Goal: Task Accomplishment & Management: Manage account settings

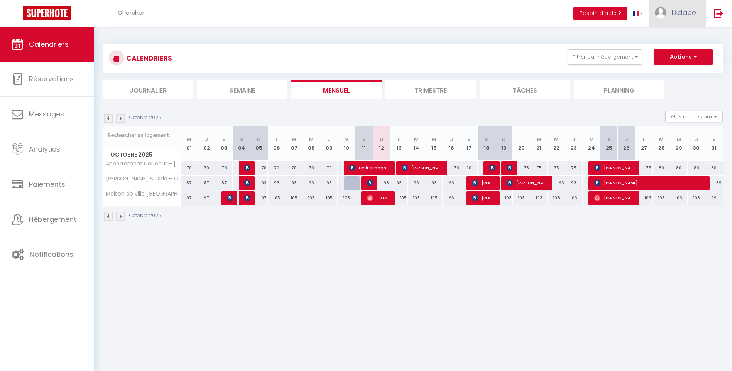
click at [686, 17] on span "Didace" at bounding box center [683, 13] width 25 height 10
click at [676, 39] on link "Paramètres" at bounding box center [674, 38] width 57 height 13
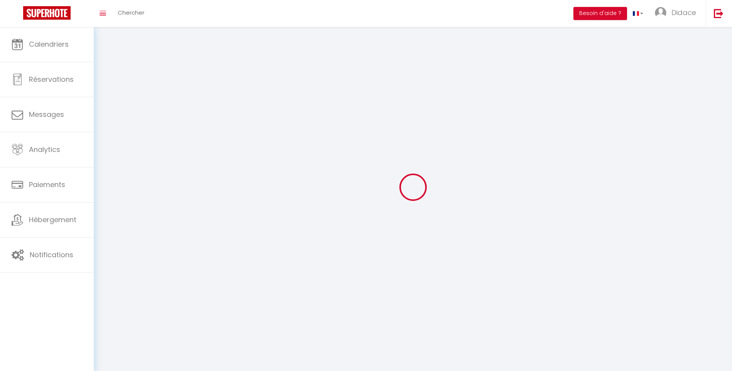
type input "Didace"
type input "[PERSON_NAME]"
type input "[PHONE_NUMBER]"
type input "[STREET_ADDRESS][PERSON_NAME]"
type input "49000"
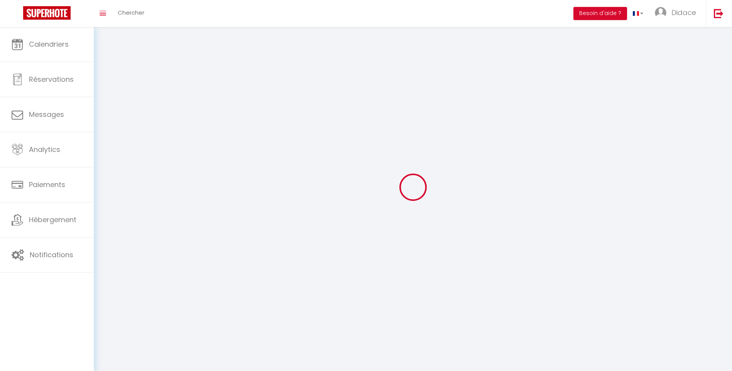
type input "Angers 49"
type input "nbR0DVQQdUmTqmopT1fXPFkmh"
type input "cx0GXTWDfbw3CbzT70lhmb1WJ"
select select "28"
select select "fr"
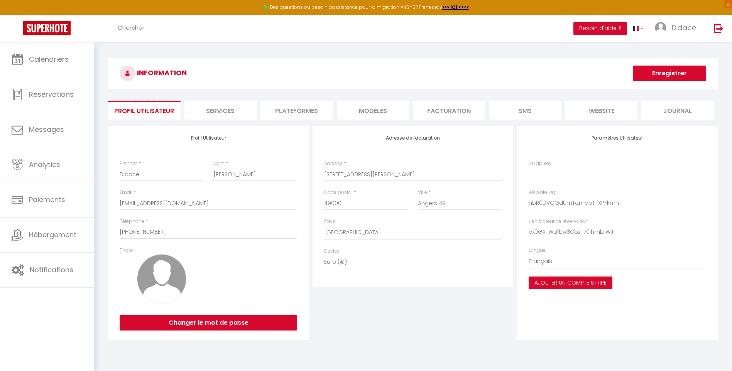
type input "nbR0DVQQdUmTqmopT1fXPFkmh"
type input "cx0GXTWDfbw3CbzT70lhmb1WJ"
type input "[URL][DOMAIN_NAME]"
click at [578, 282] on button "Ajouter un compte Stripe" at bounding box center [571, 283] width 84 height 13
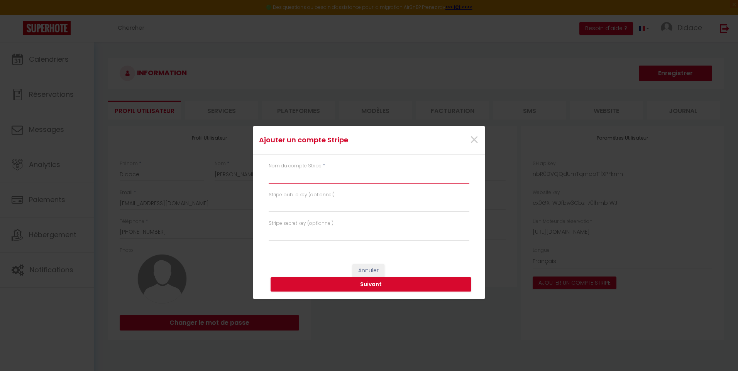
click at [281, 172] on input "text" at bounding box center [369, 177] width 201 height 14
click at [280, 177] on input "text" at bounding box center [369, 177] width 201 height 14
type input "dejk stripe"
click at [277, 207] on input "text" at bounding box center [369, 205] width 201 height 14
paste input "pk_test_51SAzBBIUrMpiiep1R32KTl8YCdKXpjVuk4nlF89E4wyenvvI1tX2K8gGLExBd5yOGFzyX2…"
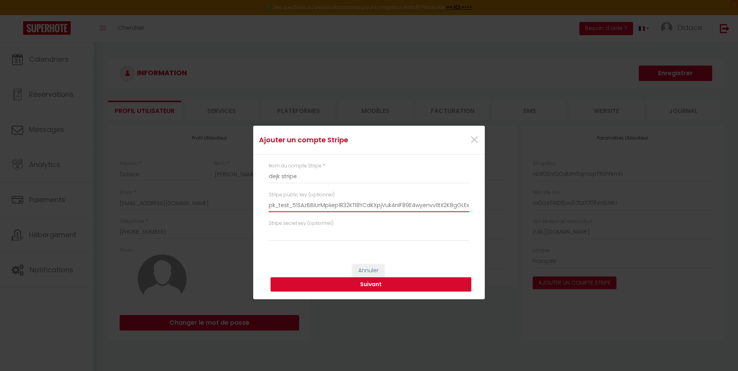
scroll to position [0, 119]
type input "pk_test_51SAzBBIUrMpiiep1R32KTl8YCdKXpjVuk4nlF89E4wyenvvI1tX2K8gGLExBd5yOGFzyX2…"
click at [282, 234] on input "text" at bounding box center [369, 234] width 201 height 14
paste input "sk_test_51SAzBBIUrMpiiep1ivsEAuaAB1zymrLi51g5lQYJLblr97Hvsh9mHyBdFWrezFqMhQdATE…"
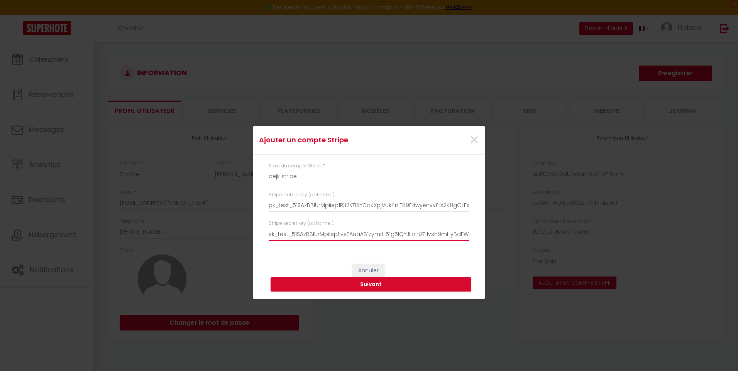
scroll to position [0, 119]
type input "sk_test_51SAzBBIUrMpiiep1ivsEAuaAB1zymrLi51g5lQYJLblr97Hvsh9mHyBdFWrezFqMhQdATE…"
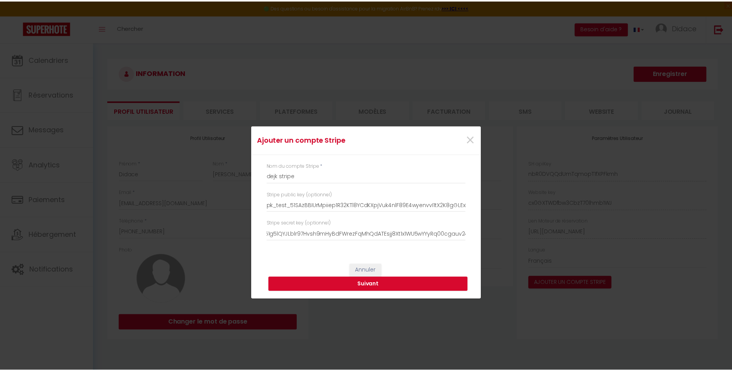
scroll to position [0, 0]
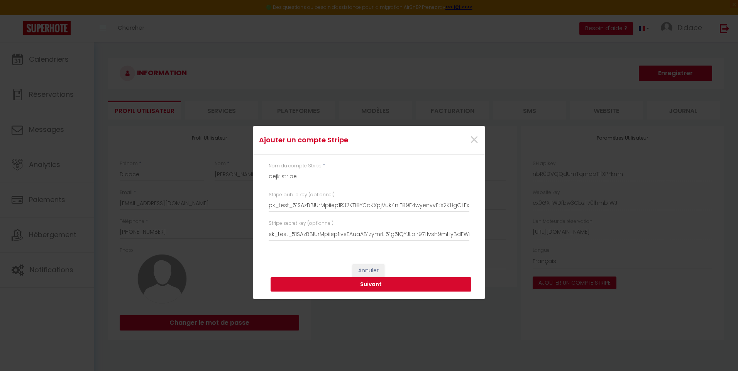
click at [372, 282] on button "Suivant" at bounding box center [370, 284] width 201 height 15
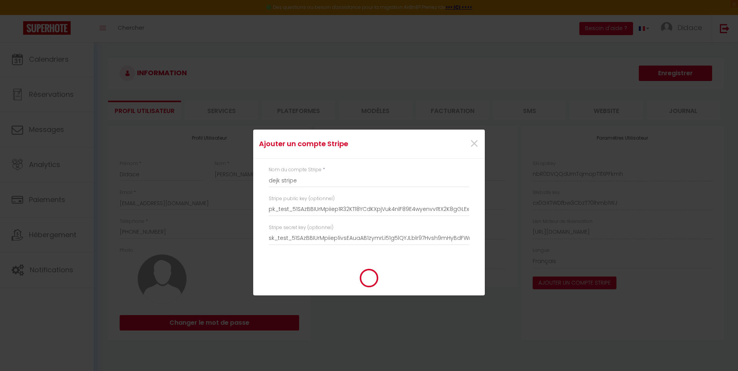
type input "dejk stripe"
type input "pk_test_51SAzBBIUrMpiiep1R32KTl8YCdKXpjVuk4nlF89E4wyenvvI1tX2K8gGLExBd5yOGFzyX2…"
type input "sk_test_51SAzBBIUrMpiiep1ivsEAuaAB1zymrLi51g5lQYJLblr97Hvsh9mHyBdFWrezFqMhQdATE…"
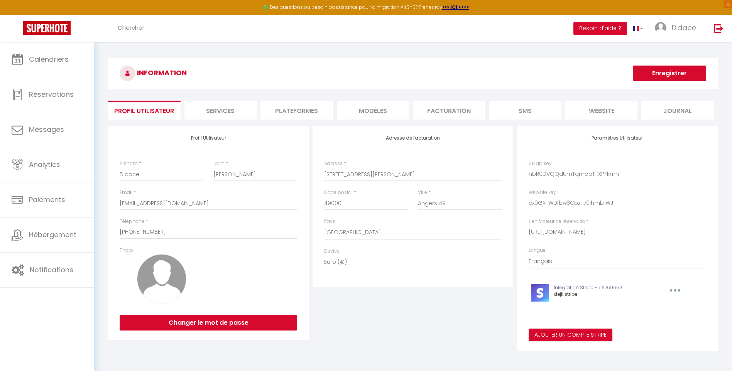
click at [59, 232] on div "Ajouter un compte Stripe × Nom du compte Stripe * dejk stripe Stripe public key…" at bounding box center [366, 185] width 732 height 371
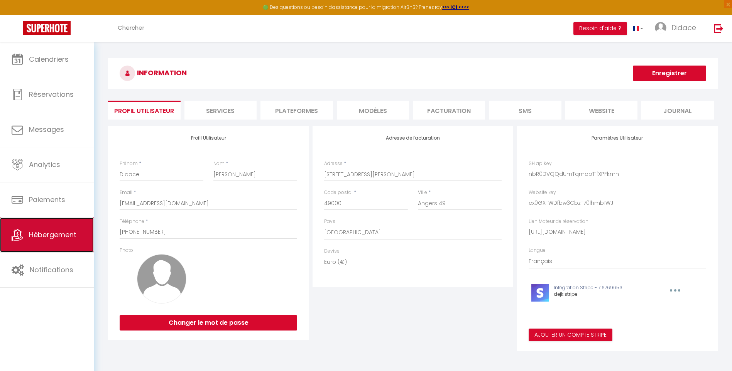
click at [51, 233] on span "Hébergement" at bounding box center [52, 235] width 47 height 10
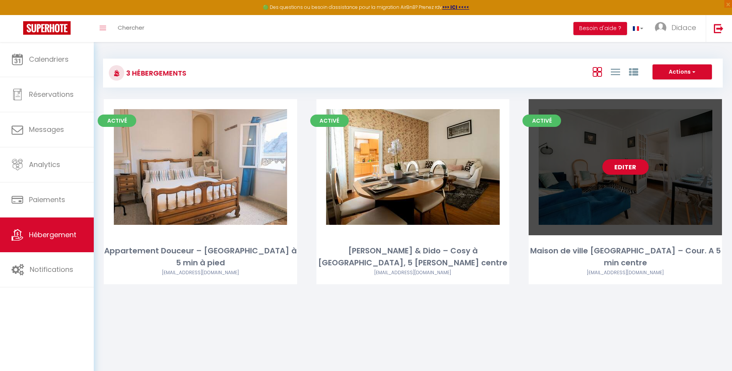
click at [597, 198] on div "Editer" at bounding box center [625, 167] width 193 height 136
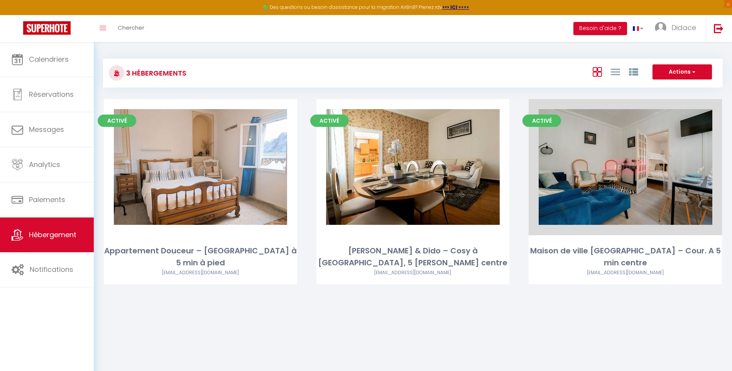
click at [628, 174] on link "Editer" at bounding box center [625, 166] width 46 height 15
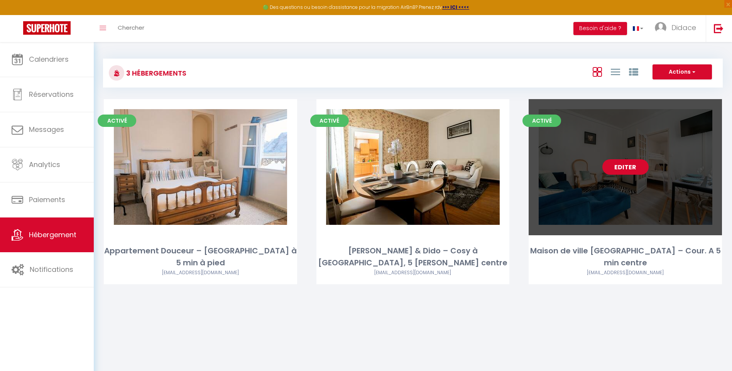
click at [628, 174] on link "Editer" at bounding box center [625, 166] width 46 height 15
select select "3"
select select "2"
select select "1"
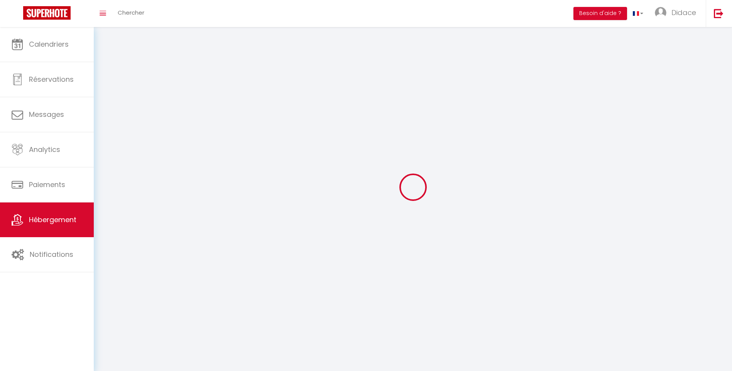
select select
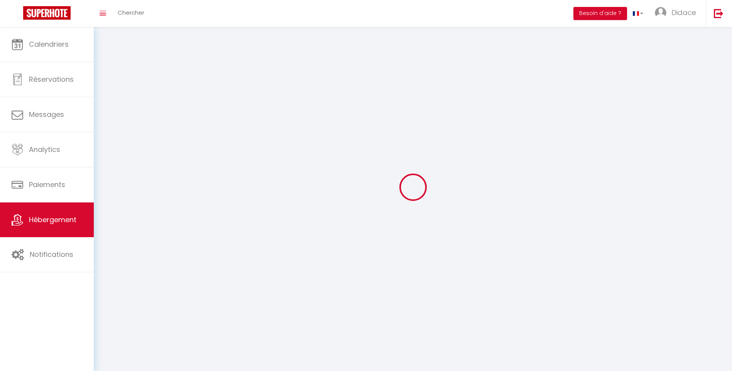
checkbox input "false"
select select
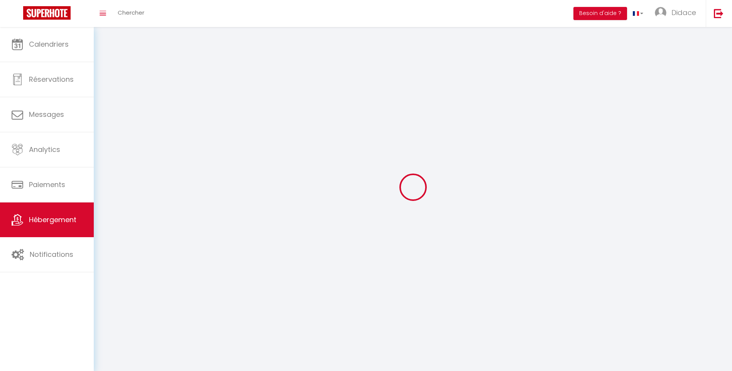
select select
select select "1"
select select
select select "28"
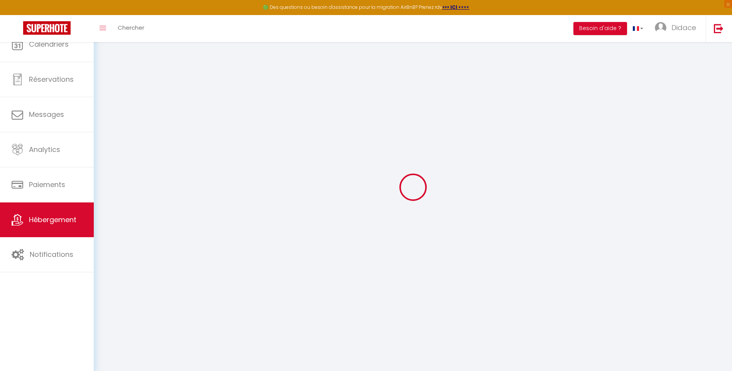
select select
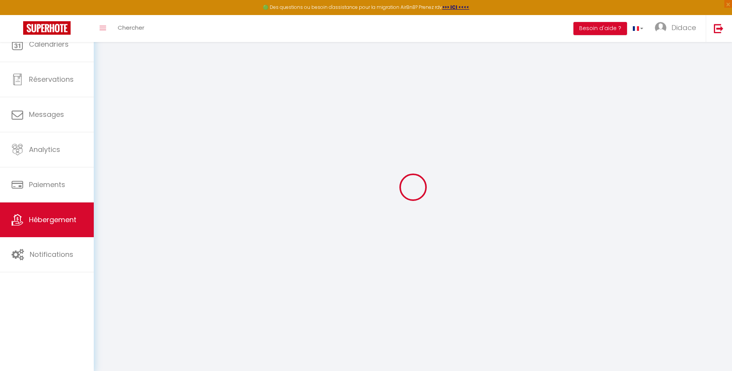
select select
checkbox input "false"
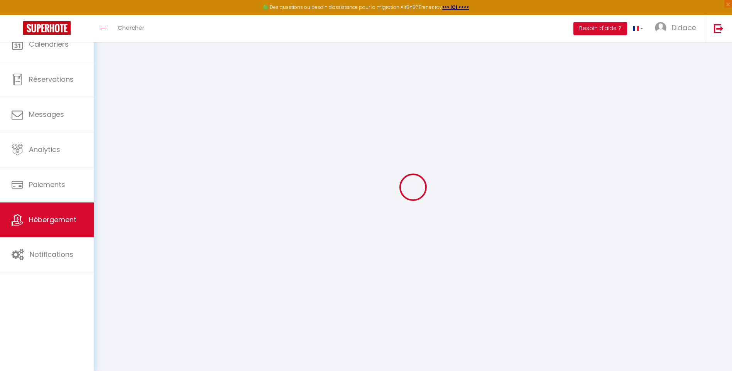
select select
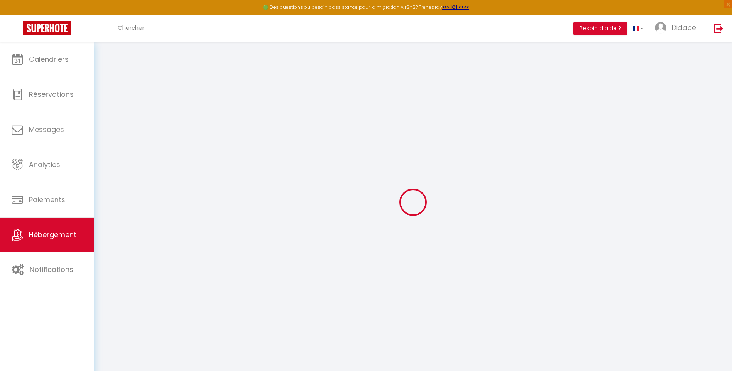
select select
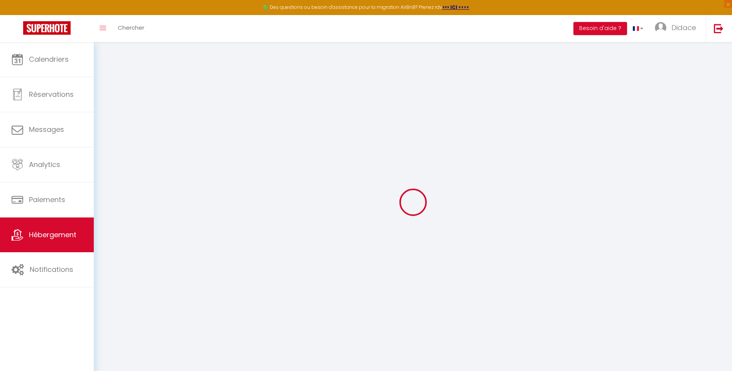
select select
checkbox input "false"
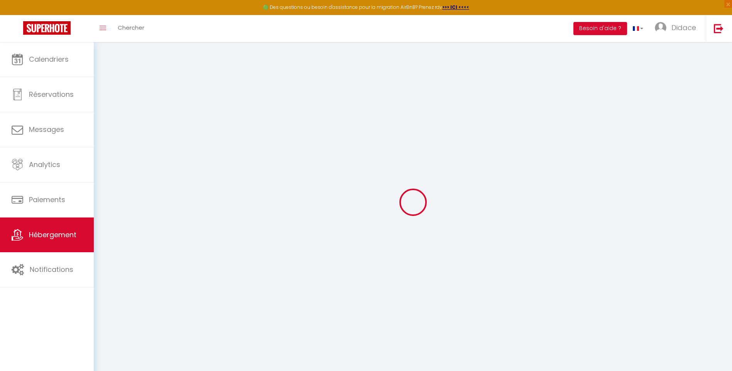
select select
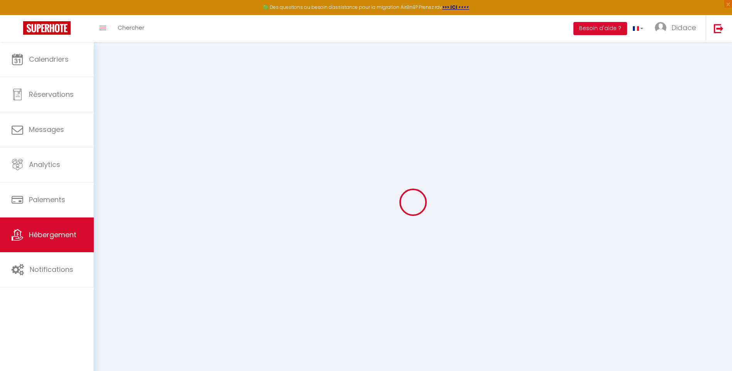
select select
checkbox input "false"
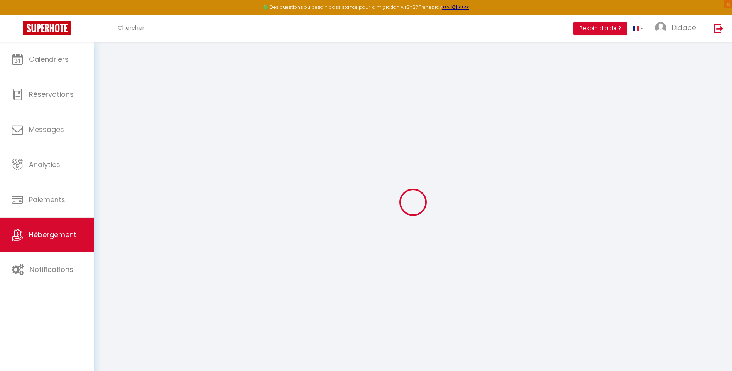
checkbox input "false"
select select
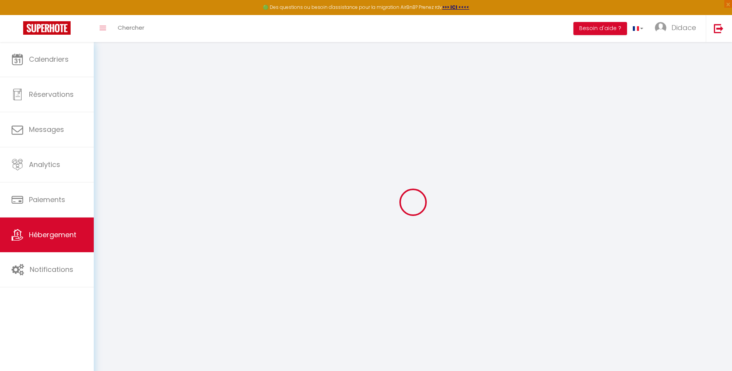
select select
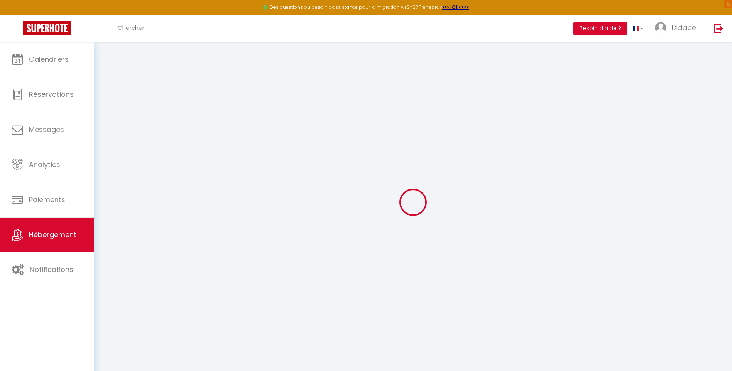
checkbox input "false"
select select
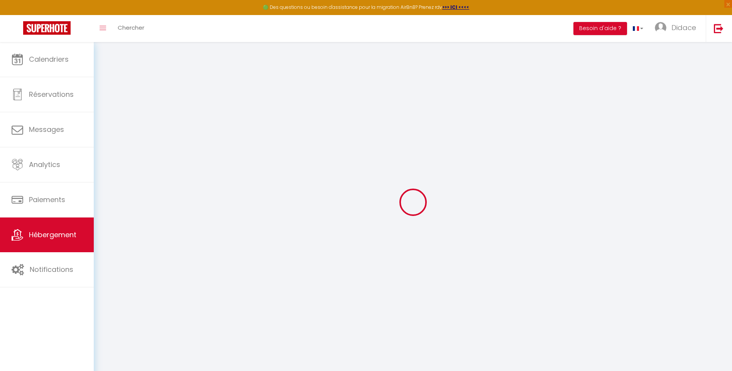
select select
type input "Maison de ville [GEOGRAPHIC_DATA] – Cour. A 5 min centre"
select select "houses"
select select "5"
select select "2"
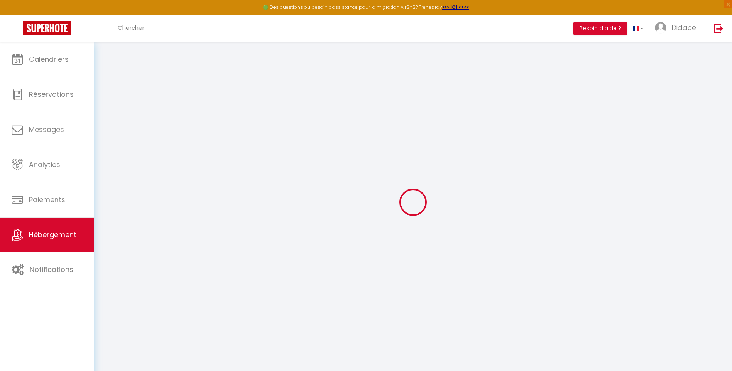
type input "90"
type input "20"
select select
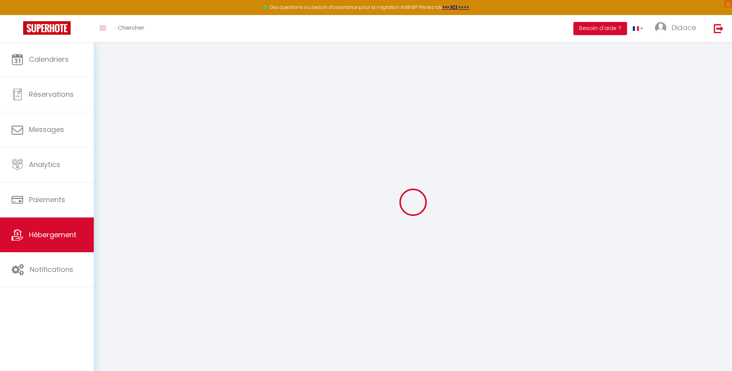
select select
type input "[GEOGRAPHIC_DATA]"
type input "49400"
type input "Saumur"
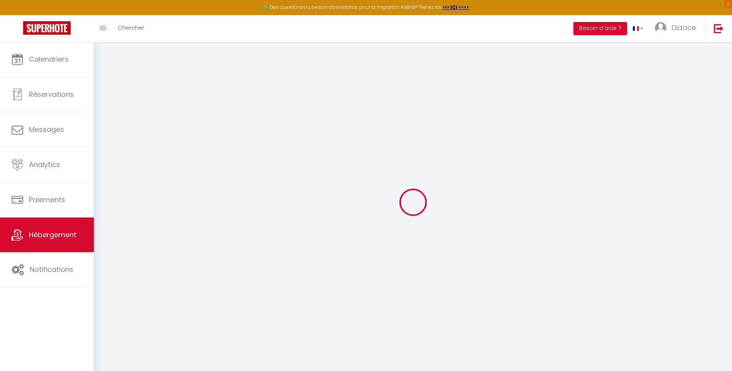
type input "[EMAIL_ADDRESS][DOMAIN_NAME]"
select select
checkbox input "false"
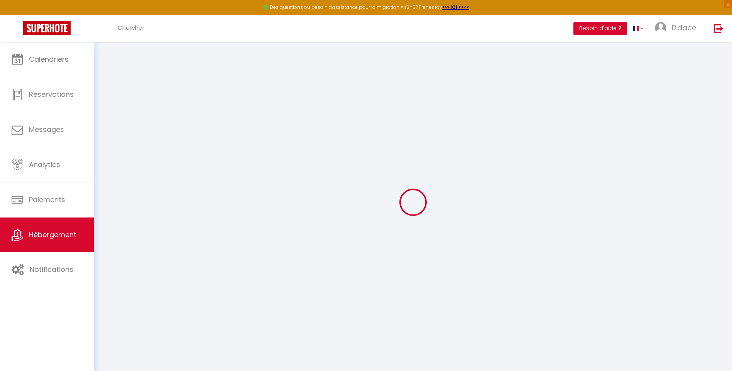
checkbox input "false"
select select
type input "0"
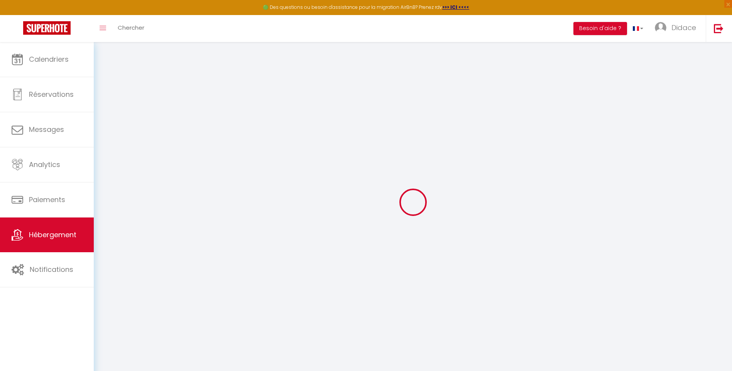
type input "0"
select select
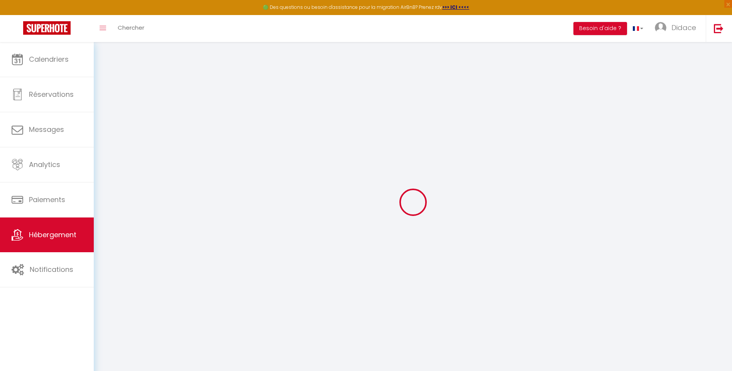
select select
checkbox input "false"
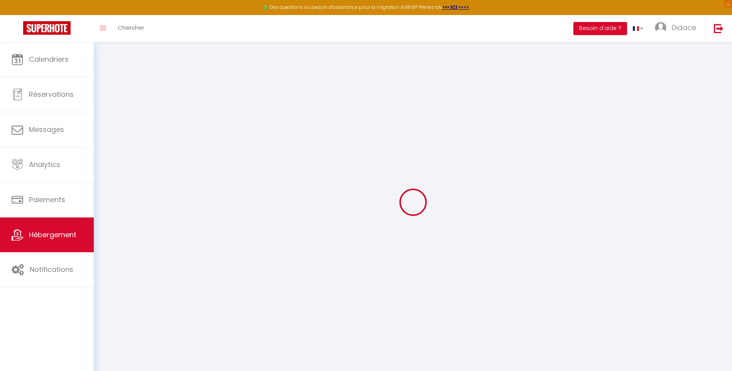
checkbox input "false"
select select "townhouse"
select select
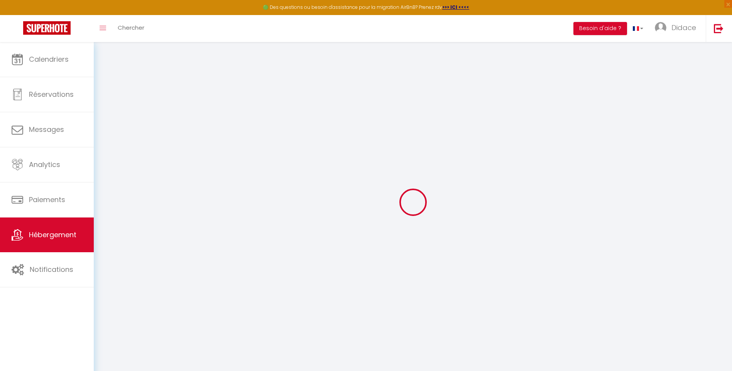
select select
checkbox input "false"
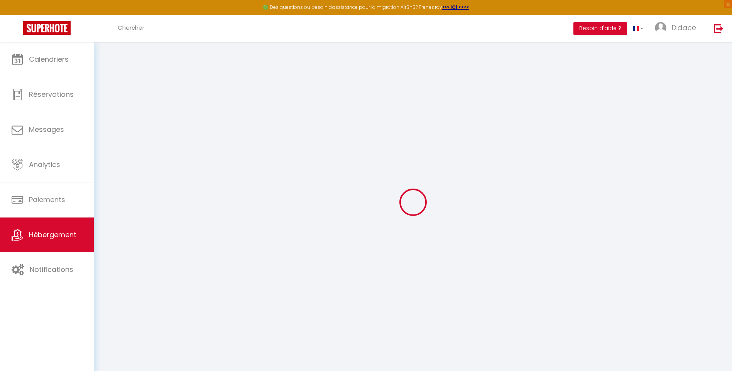
checkbox input "false"
select select
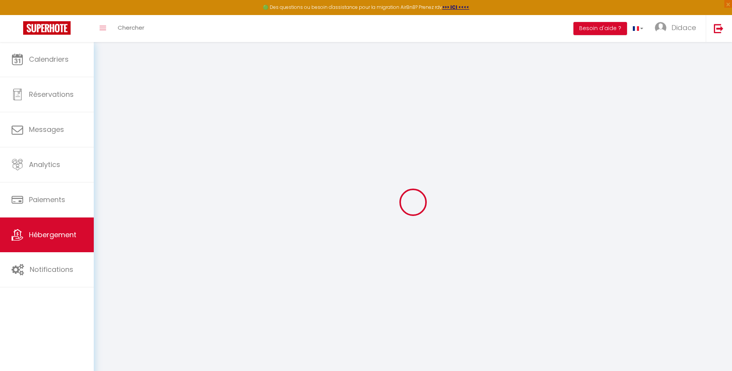
select select
checkbox input "false"
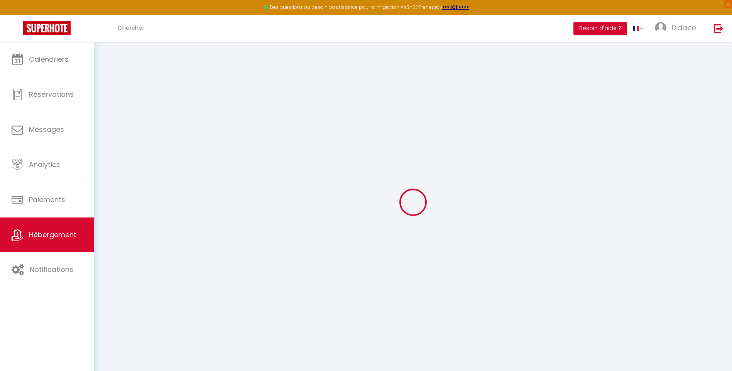
checkbox input "false"
select select
checkbox input "false"
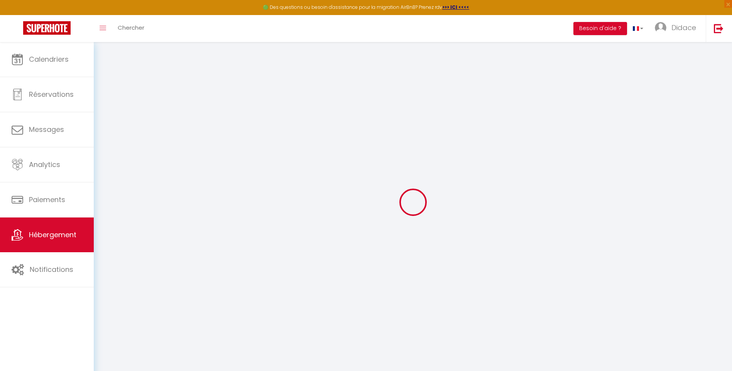
checkbox input "false"
select select
checkbox input "false"
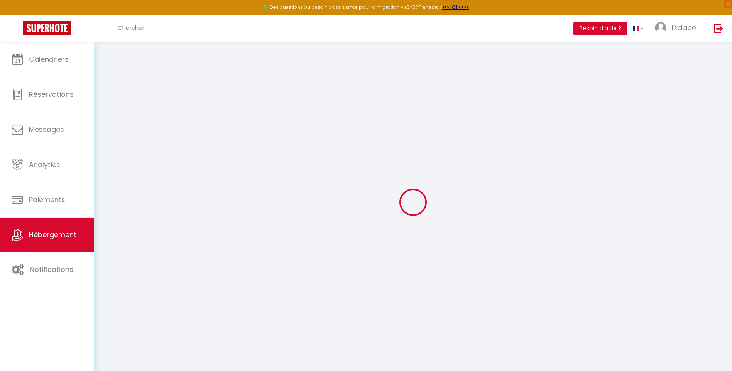
checkbox input "false"
select select "16:00"
select select "23:45"
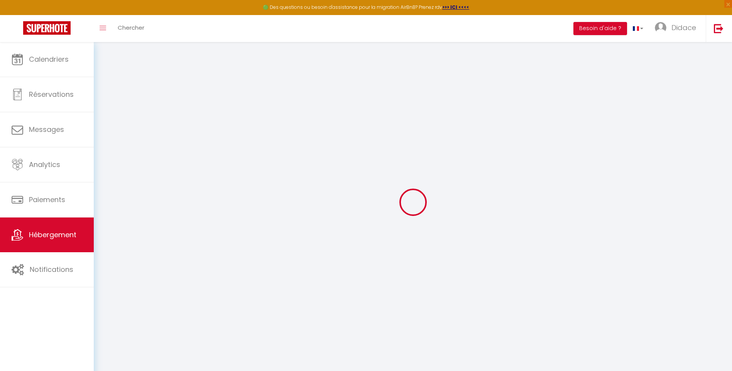
select select "11:00"
select select "30"
select select "120"
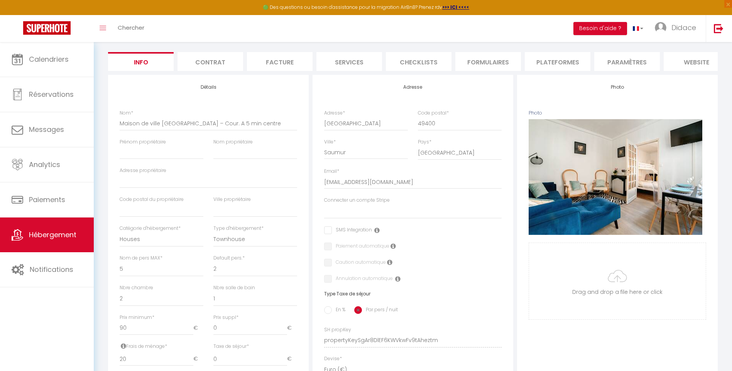
scroll to position [44, 0]
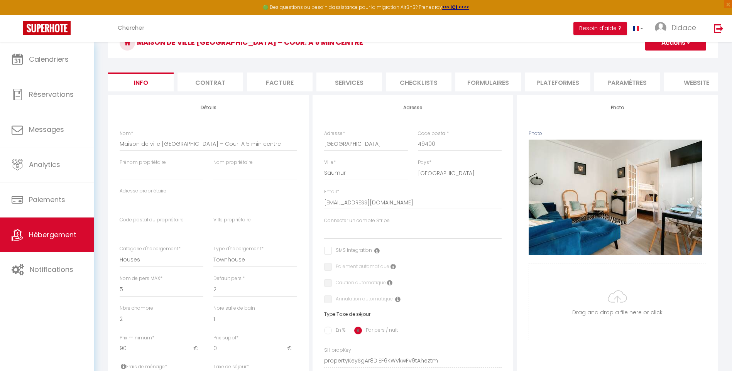
click at [344, 85] on li "Services" at bounding box center [349, 82] width 66 height 19
select select
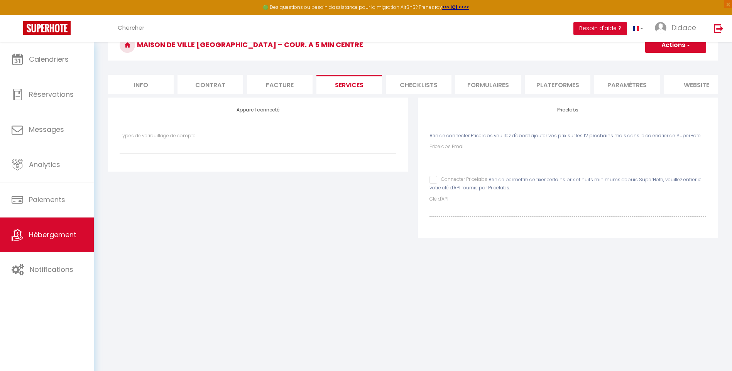
scroll to position [42, 0]
click at [423, 85] on li "Checklists" at bounding box center [419, 84] width 66 height 19
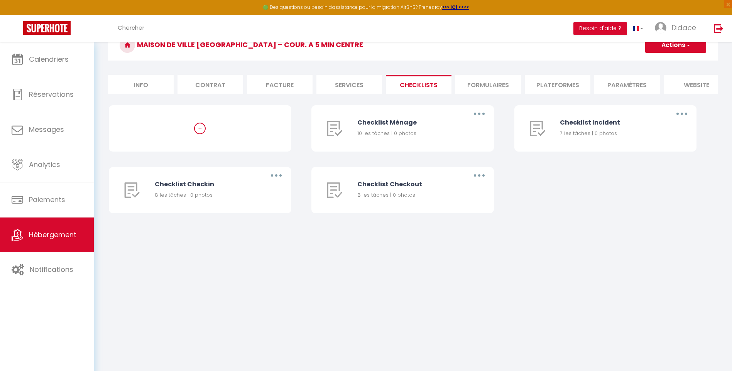
click at [492, 89] on li "Formulaires" at bounding box center [488, 84] width 66 height 19
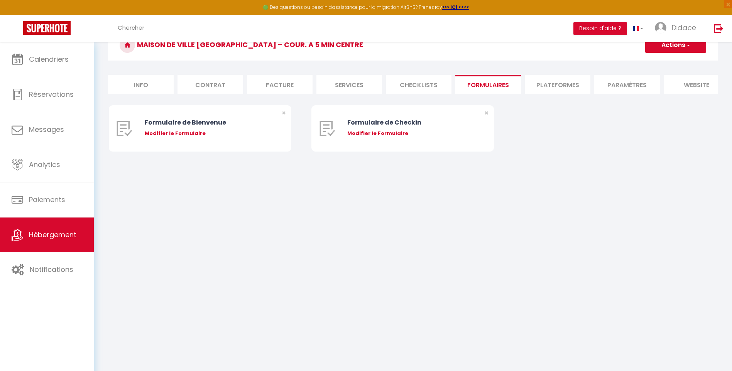
click at [556, 87] on li "Plateformes" at bounding box center [558, 84] width 66 height 19
select select
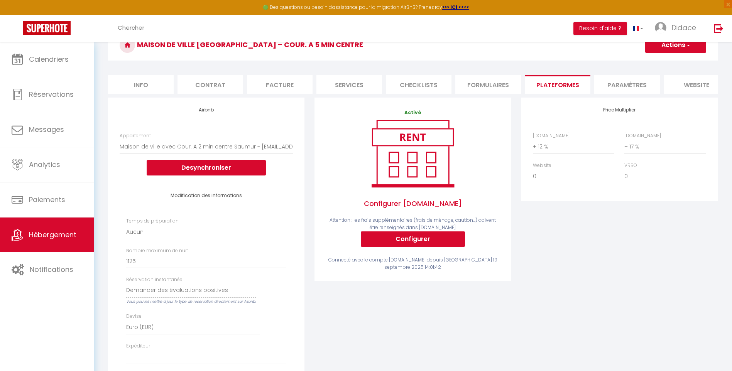
scroll to position [44, 0]
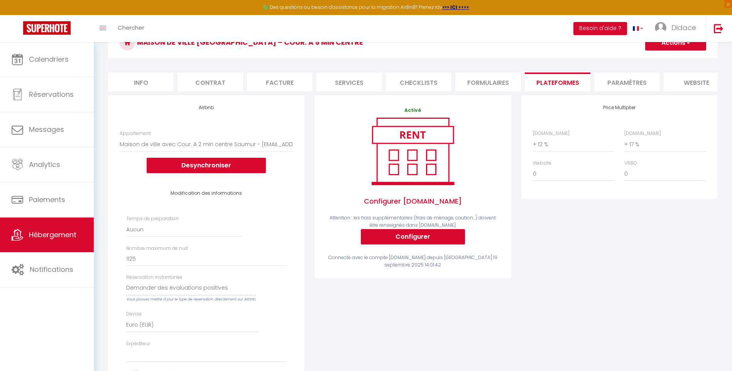
click at [622, 85] on li "Paramètres" at bounding box center [627, 82] width 66 height 19
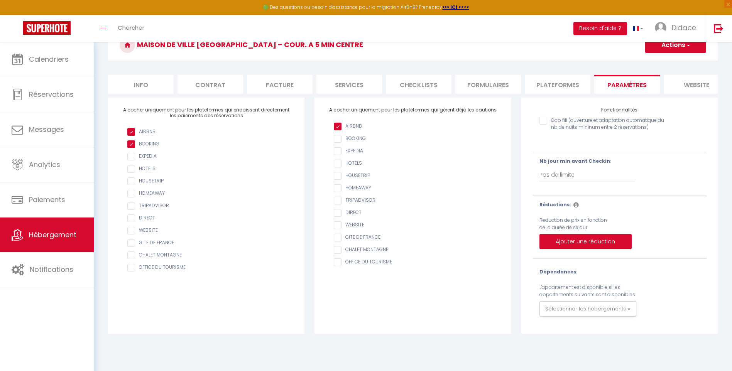
click at [697, 86] on li "website" at bounding box center [697, 84] width 66 height 19
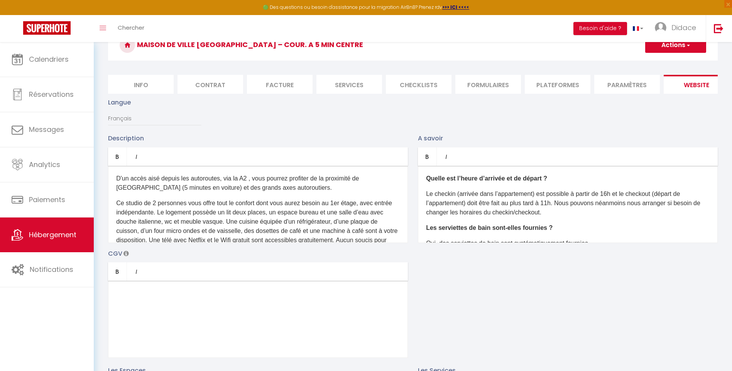
scroll to position [44, 0]
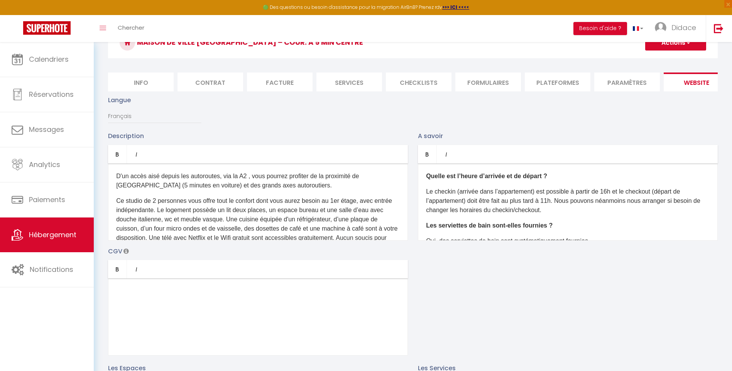
click at [341, 82] on li "Services" at bounding box center [349, 82] width 66 height 19
select select
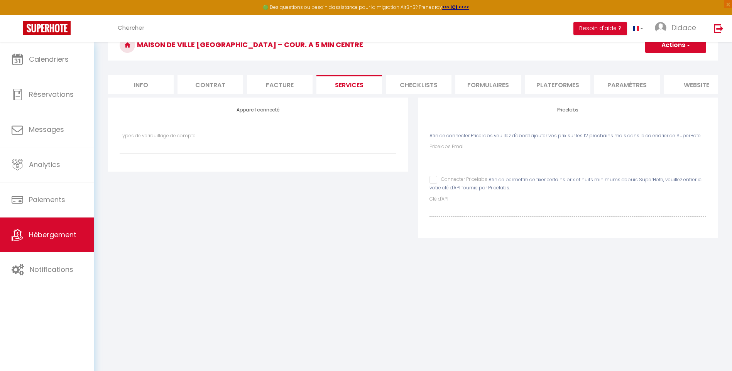
click at [292, 89] on li "Facture" at bounding box center [280, 84] width 66 height 19
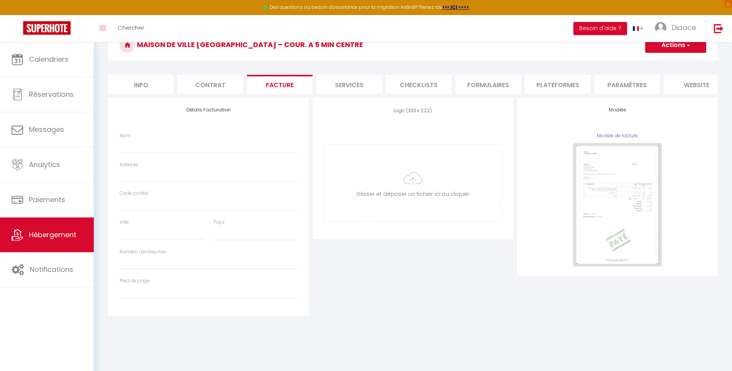
select select
click at [208, 88] on li "Contrat" at bounding box center [210, 84] width 66 height 19
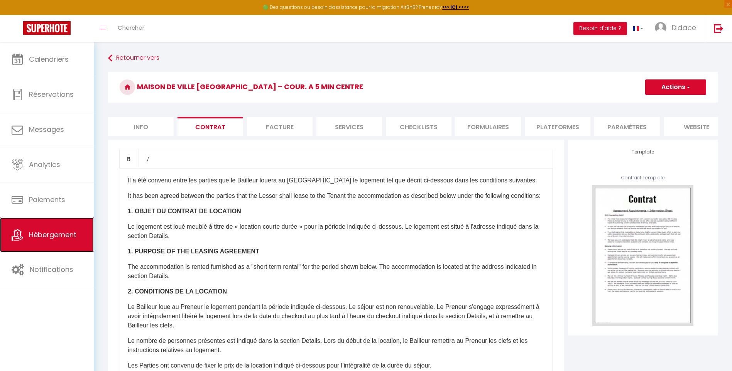
click at [45, 235] on span "Hébergement" at bounding box center [52, 235] width 47 height 10
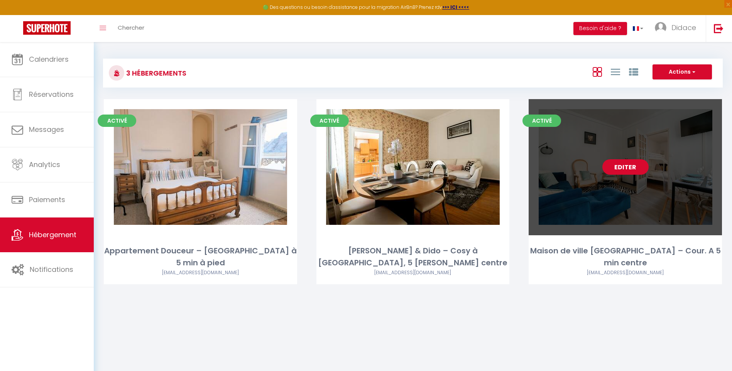
click at [608, 166] on link "Editer" at bounding box center [625, 166] width 46 height 15
click at [600, 184] on div "Editer" at bounding box center [625, 167] width 193 height 136
select select "3"
select select "2"
select select "1"
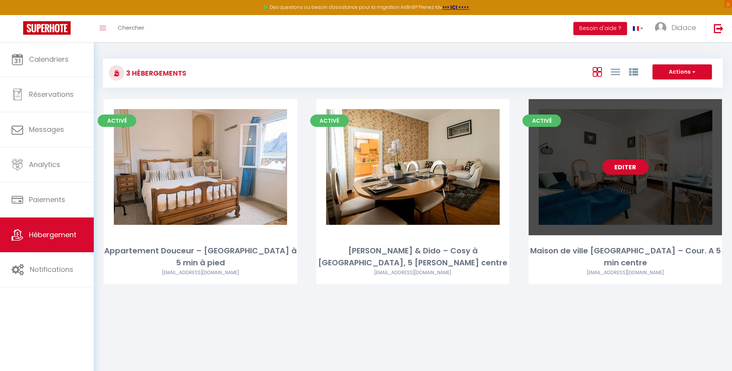
select select "1"
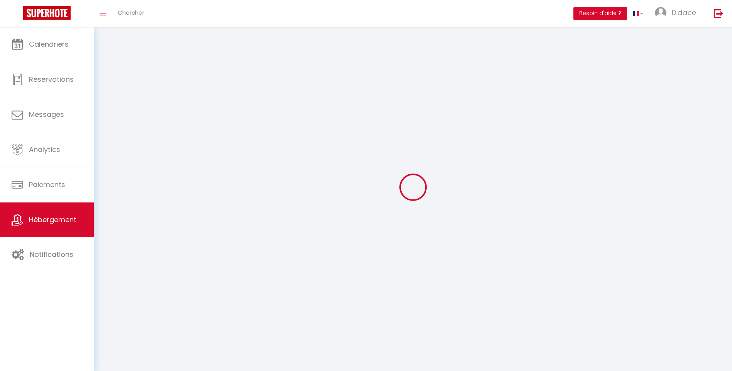
click at [600, 184] on div at bounding box center [413, 187] width 620 height 302
select select
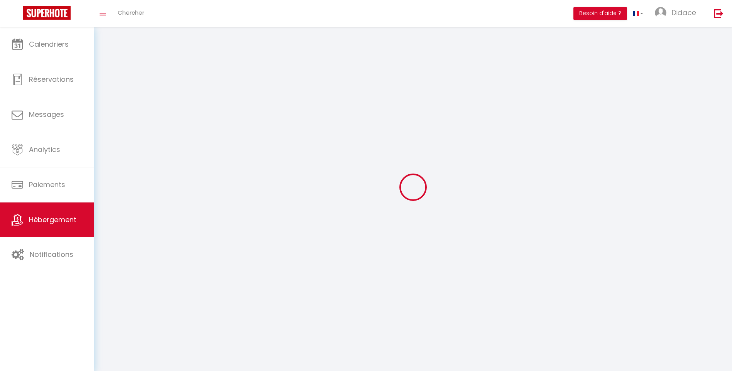
select select
checkbox input "false"
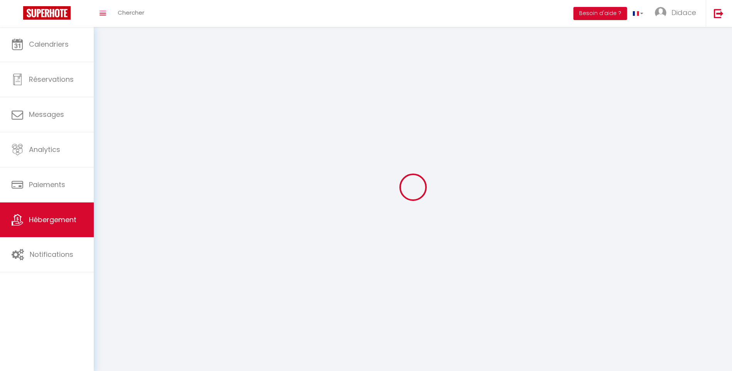
select select
select select "1"
select select
select select "28"
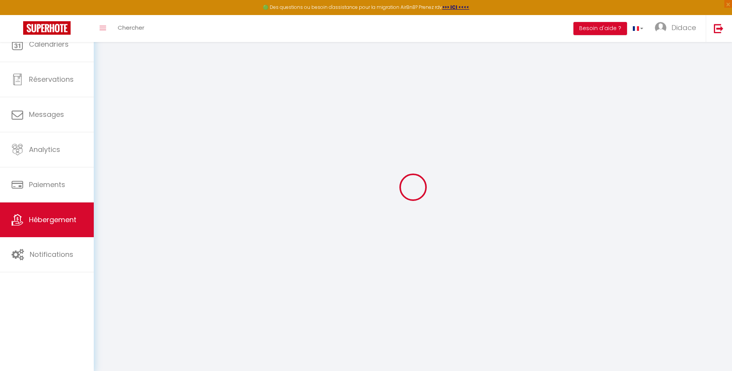
select select
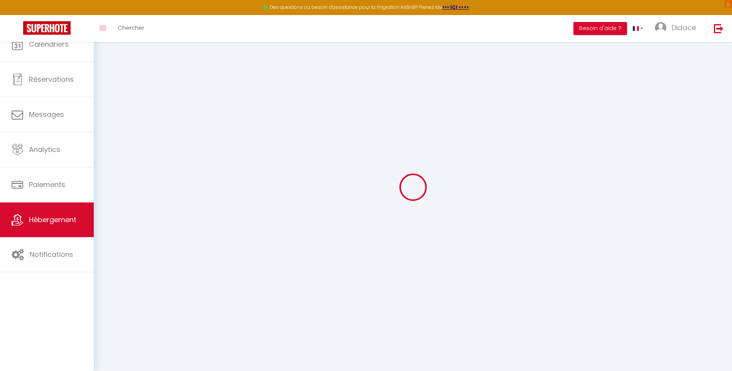
select select
checkbox input "false"
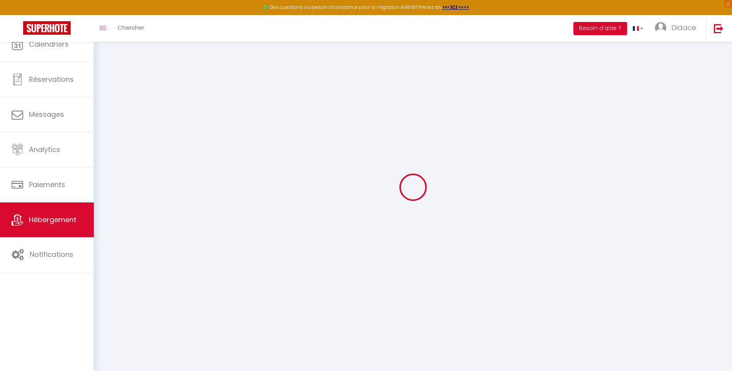
select select
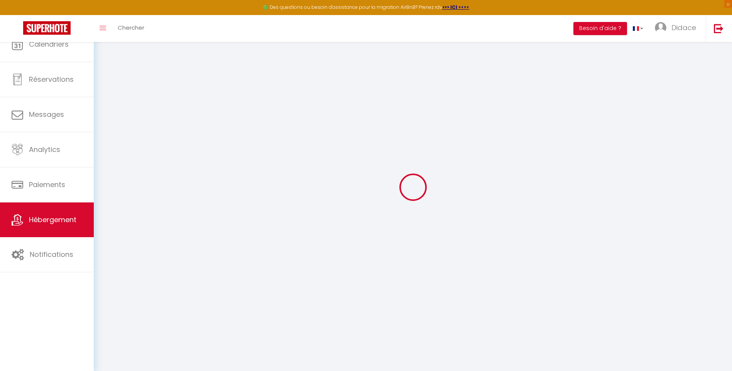
select select
checkbox input "false"
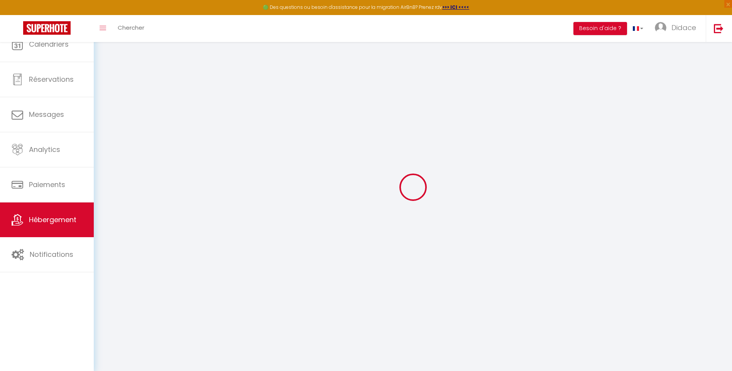
checkbox input "false"
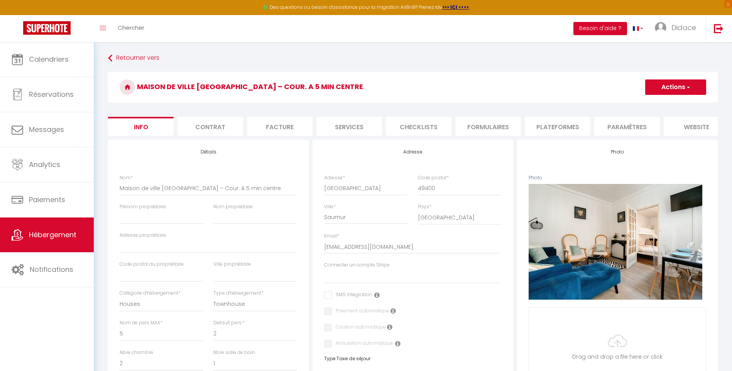
click at [136, 125] on li "Info" at bounding box center [141, 126] width 66 height 19
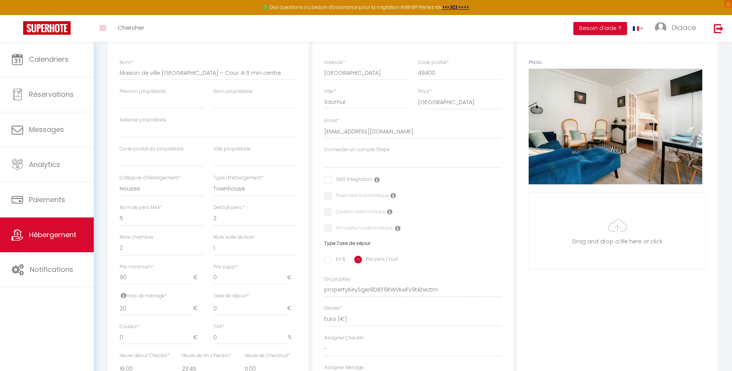
scroll to position [116, 0]
click at [368, 165] on select "dejk stripe" at bounding box center [412, 160] width 177 height 15
click at [324, 159] on select "dejk stripe" at bounding box center [412, 160] width 177 height 15
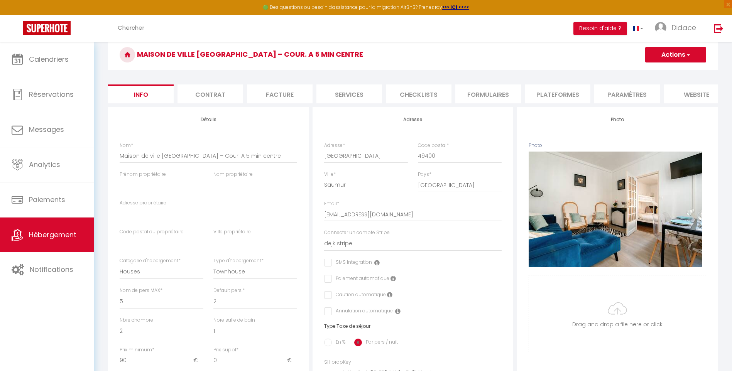
scroll to position [0, 0]
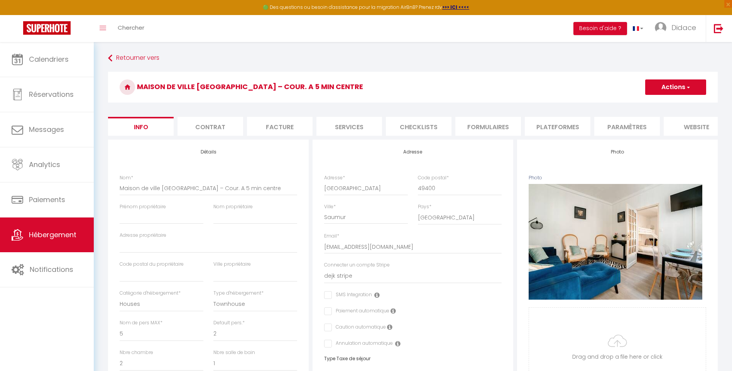
click at [679, 88] on button "Actions" at bounding box center [675, 86] width 61 height 15
click at [649, 103] on input "Enregistrer" at bounding box center [645, 104] width 29 height 8
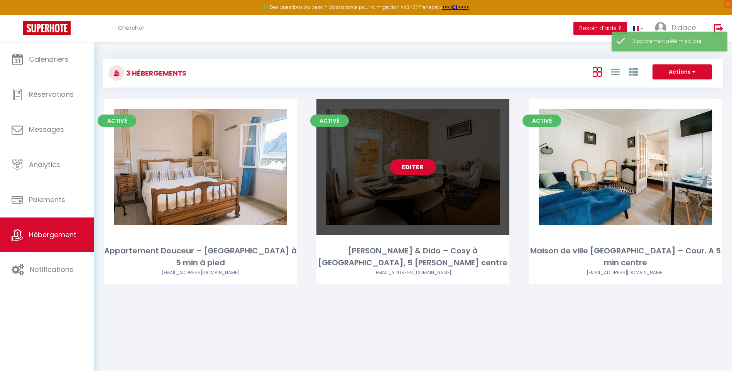
click at [413, 182] on div "Editer" at bounding box center [412, 167] width 193 height 136
click at [417, 181] on div "Editer" at bounding box center [412, 167] width 193 height 136
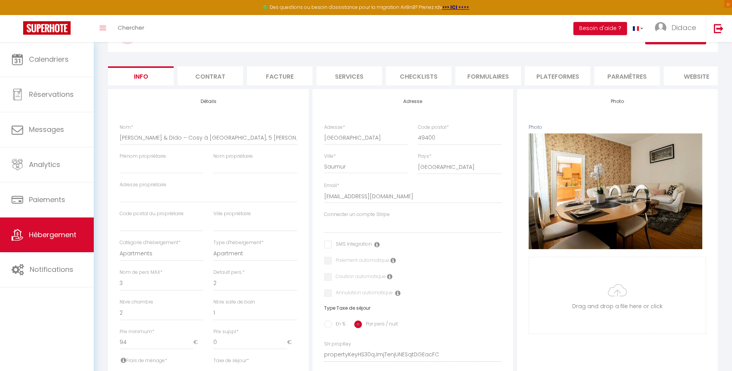
scroll to position [116, 0]
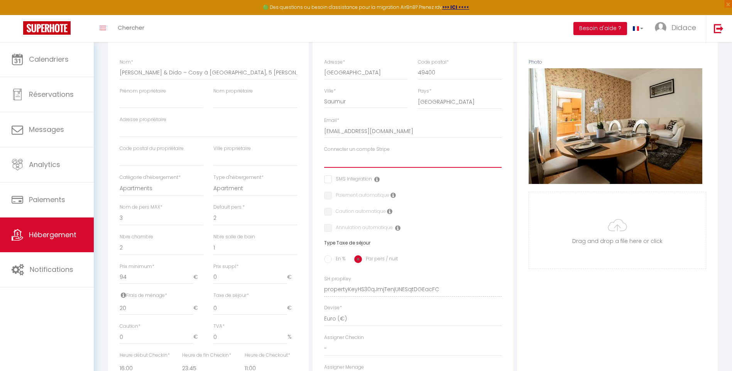
click at [347, 168] on select "dejk stripe" at bounding box center [412, 160] width 177 height 15
click at [324, 159] on select "dejk stripe" at bounding box center [412, 160] width 177 height 15
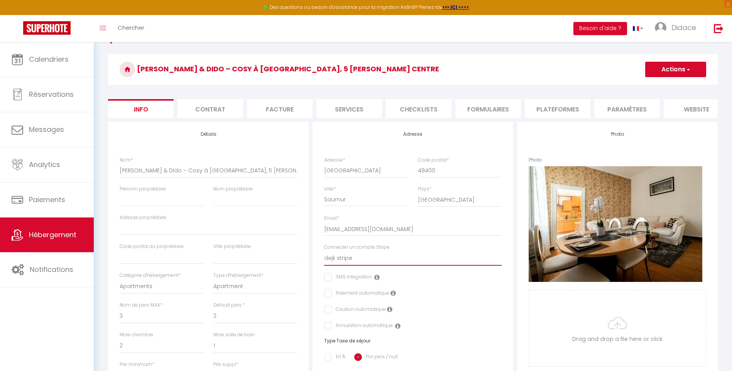
scroll to position [0, 0]
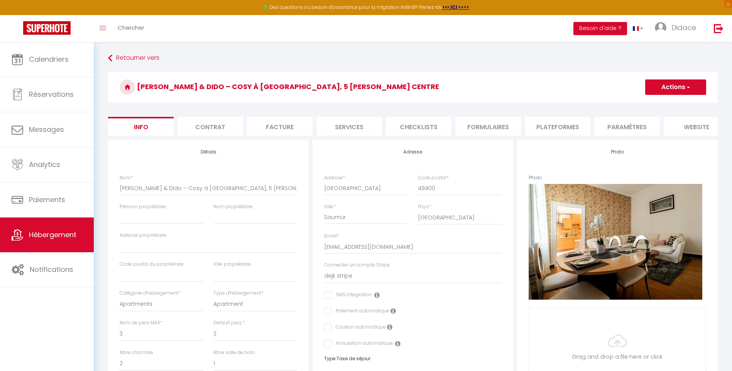
click at [679, 88] on button "Actions" at bounding box center [675, 86] width 61 height 15
click at [647, 103] on input "Enregistrer" at bounding box center [645, 104] width 29 height 8
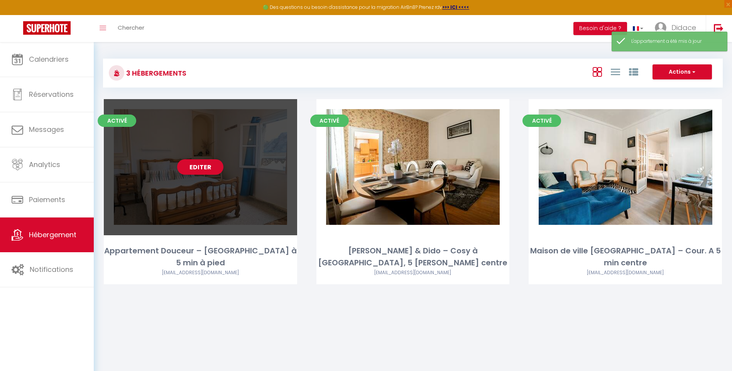
click at [199, 186] on div "Editer" at bounding box center [200, 167] width 193 height 136
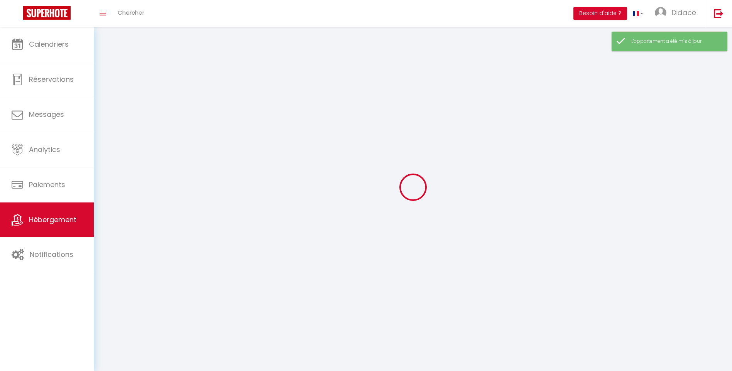
click at [199, 186] on div at bounding box center [413, 187] width 620 height 302
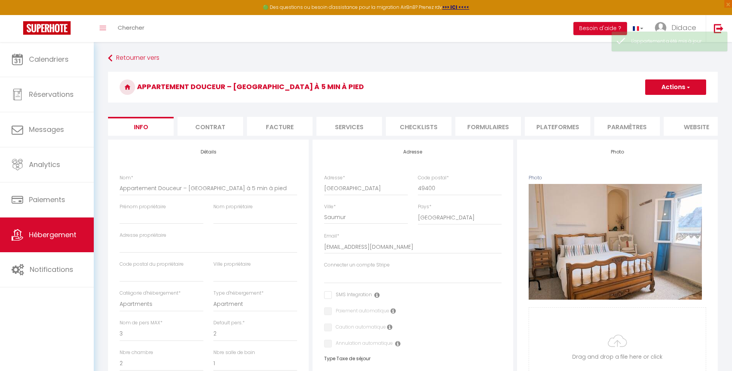
scroll to position [116, 0]
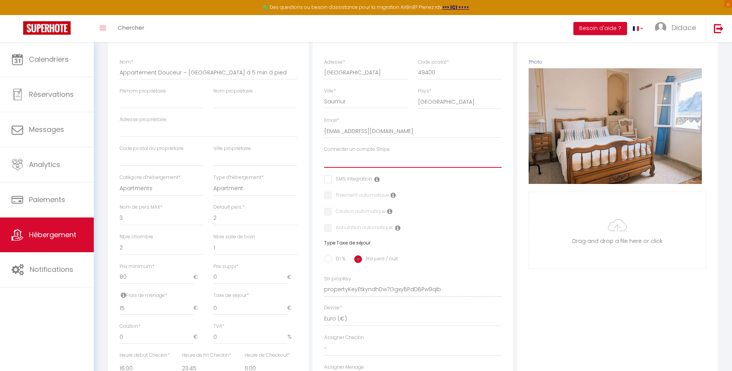
click at [336, 166] on select "dejk stripe" at bounding box center [412, 160] width 177 height 15
click at [324, 159] on select "dejk stripe" at bounding box center [412, 160] width 177 height 15
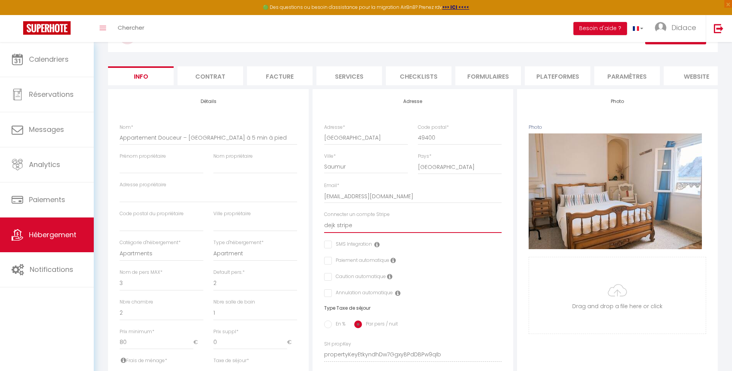
scroll to position [0, 0]
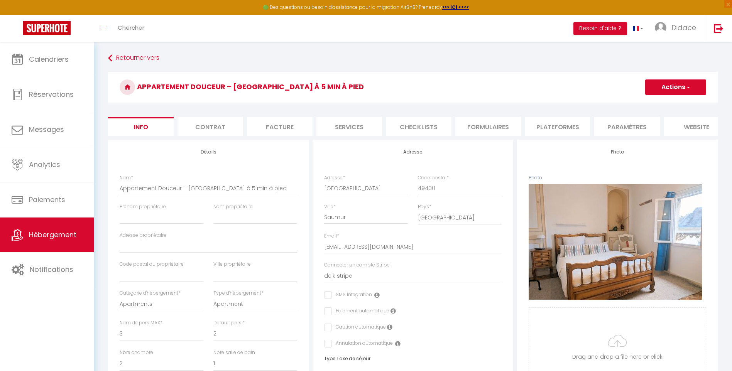
click at [686, 87] on span "button" at bounding box center [687, 87] width 5 height 8
click at [650, 103] on input "Enregistrer" at bounding box center [645, 104] width 29 height 8
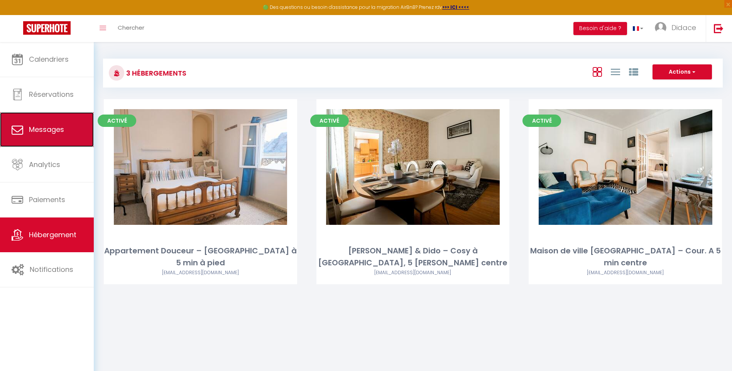
click at [51, 130] on span "Messages" at bounding box center [46, 130] width 35 height 10
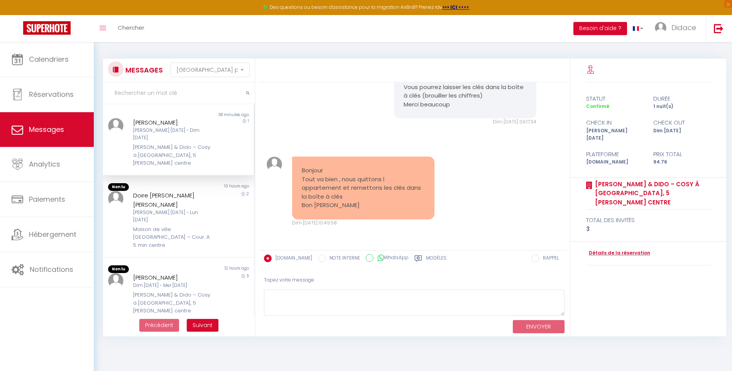
scroll to position [543, 0]
click at [156, 209] on div "[PERSON_NAME] [DATE] - Lun [DATE]" at bounding box center [172, 216] width 78 height 15
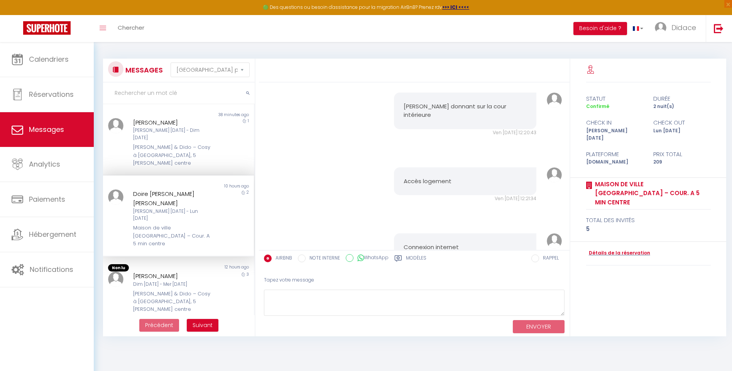
scroll to position [1901, 0]
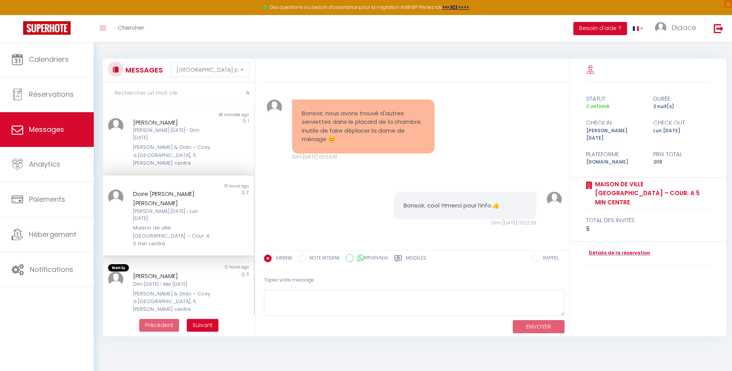
click at [179, 281] on div "Dim [DATE] - Mer [DATE]" at bounding box center [172, 284] width 78 height 7
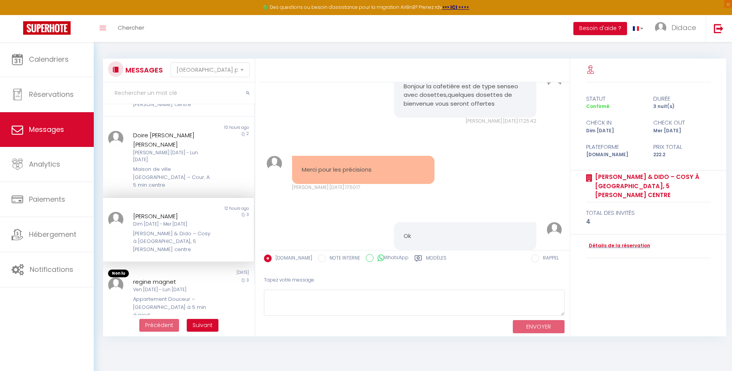
scroll to position [154, 0]
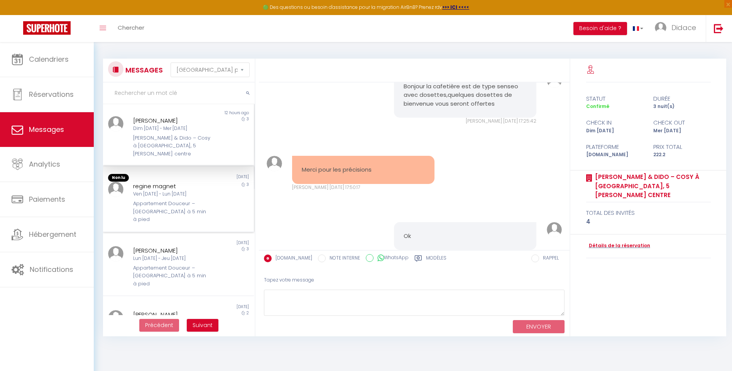
click at [162, 200] on div "Appartement Douceur – [GEOGRAPHIC_DATA] à 5 min à pied" at bounding box center [172, 212] width 78 height 24
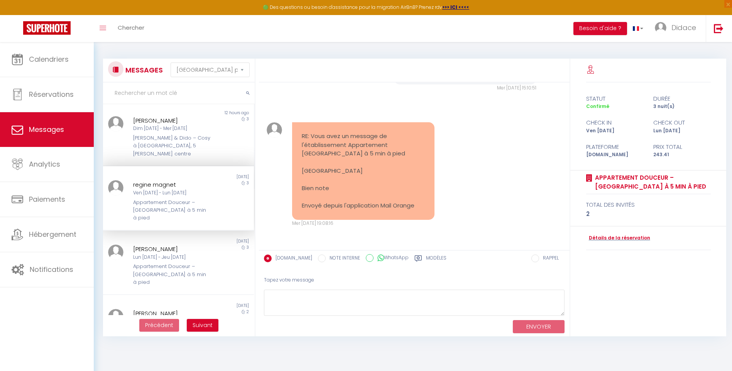
scroll to position [1374, 0]
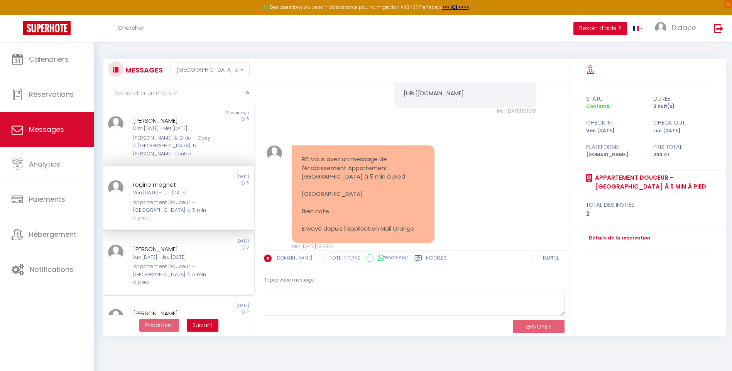
click at [175, 263] on div "Appartement Douceur – [GEOGRAPHIC_DATA] à 5 min à pied" at bounding box center [172, 275] width 78 height 24
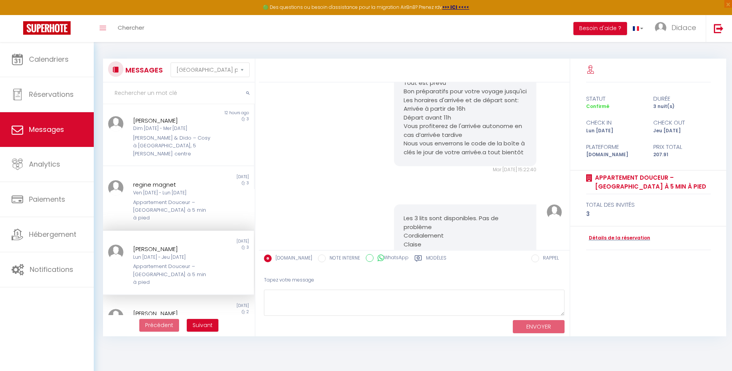
scroll to position [145, 0]
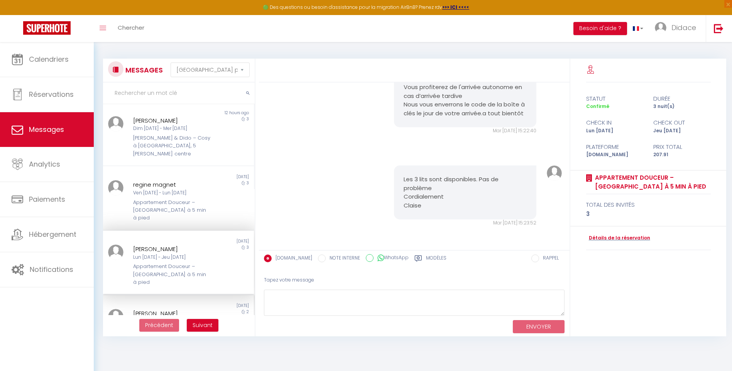
click at [196, 318] on div "Ven [DATE] - Dim [DATE]" at bounding box center [172, 321] width 78 height 7
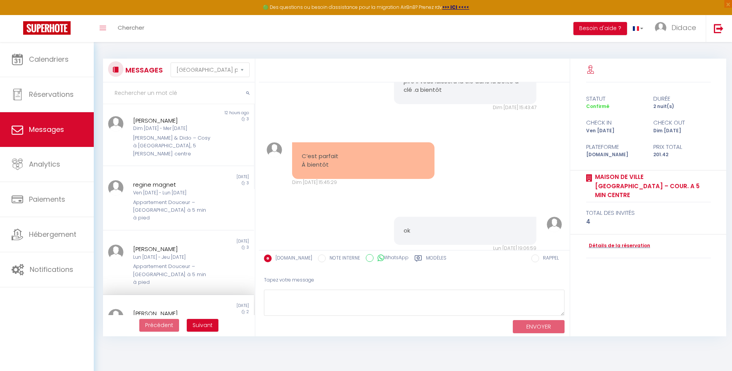
scroll to position [169, 0]
